Goal: Task Accomplishment & Management: Manage account settings

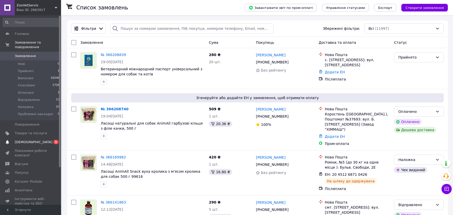
click at [40, 140] on span "[DEMOGRAPHIC_DATA]" at bounding box center [31, 142] width 32 height 5
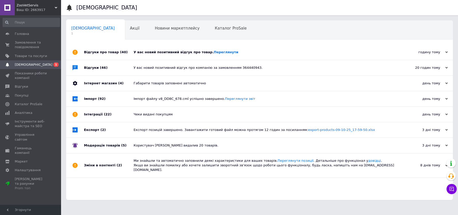
click at [155, 51] on div "У вас новий позитивний відгук про товар. Переглянути" at bounding box center [264, 52] width 263 height 5
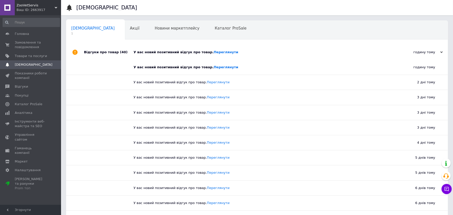
click at [155, 51] on div "У вас новий позитивний відгук про товар. Переглянути" at bounding box center [262, 52] width 258 height 5
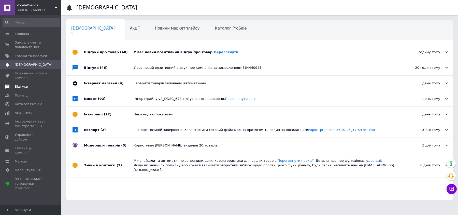
click at [21, 88] on span "Відгуки" at bounding box center [21, 86] width 13 height 5
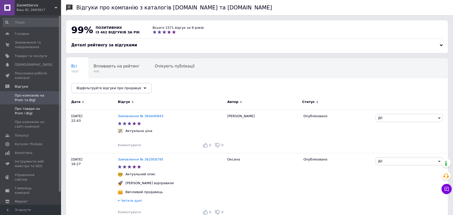
click at [29, 104] on link "Про товари на Prom і Bigl" at bounding box center [31, 110] width 63 height 13
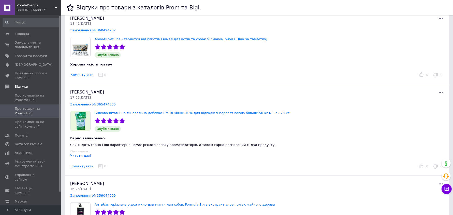
scroll to position [32, 0]
click at [83, 155] on div "Читати далі" at bounding box center [80, 155] width 21 height 4
